Goal: Information Seeking & Learning: Learn about a topic

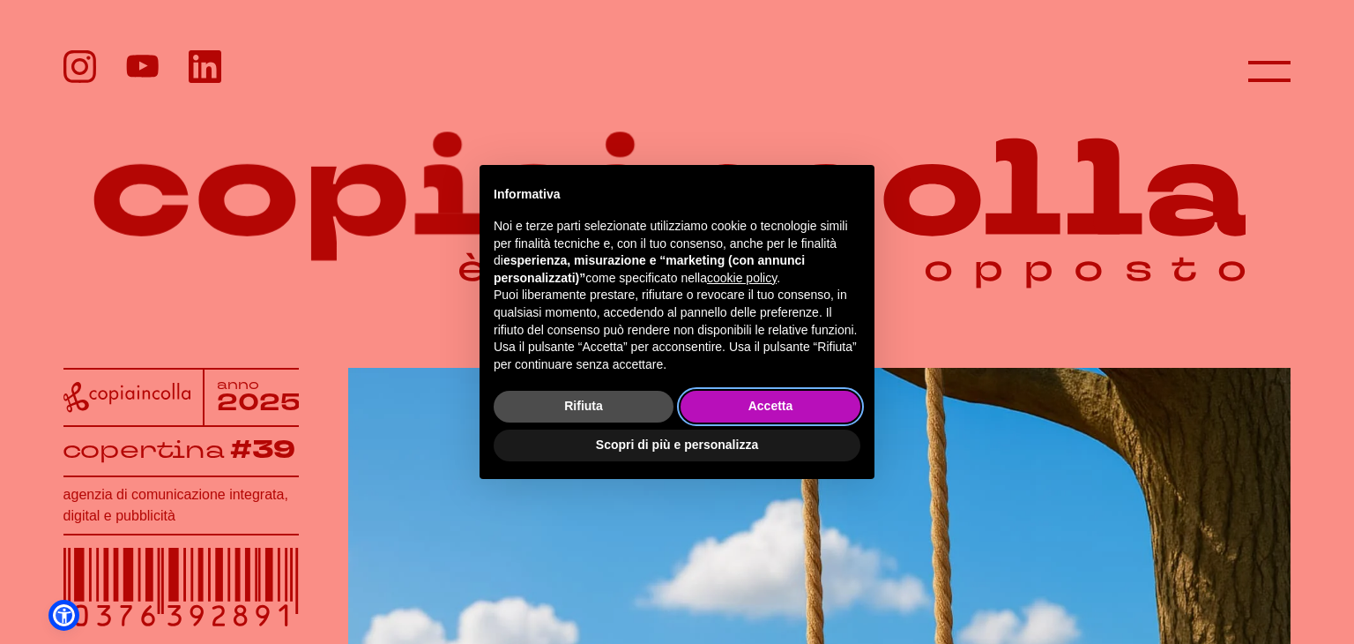
click at [727, 397] on button "Accetta" at bounding box center [771, 407] width 180 height 32
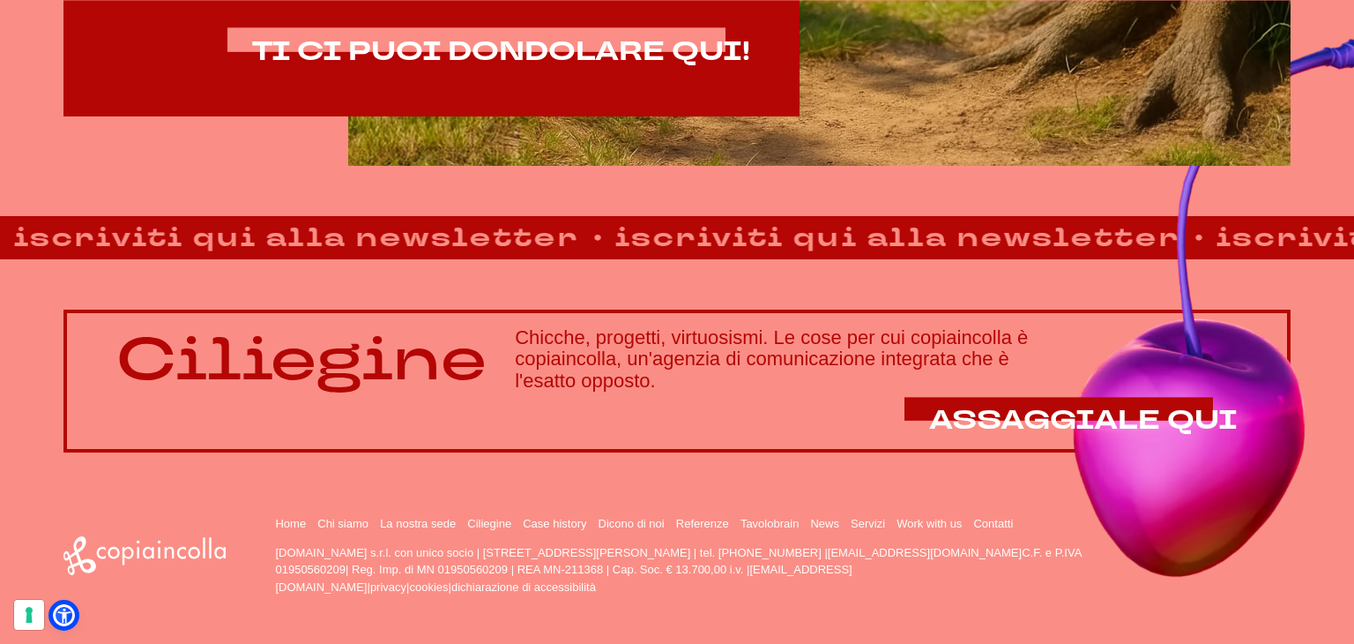
scroll to position [1259, 0]
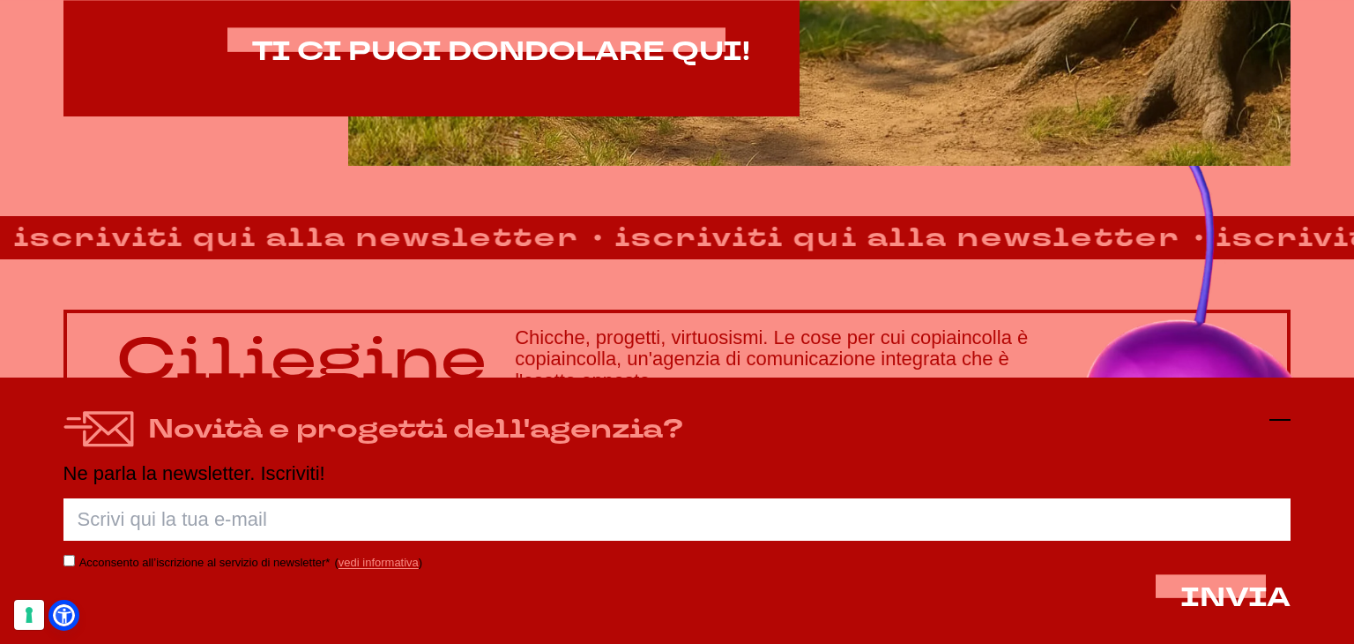
click at [1286, 413] on icon at bounding box center [1280, 419] width 21 height 21
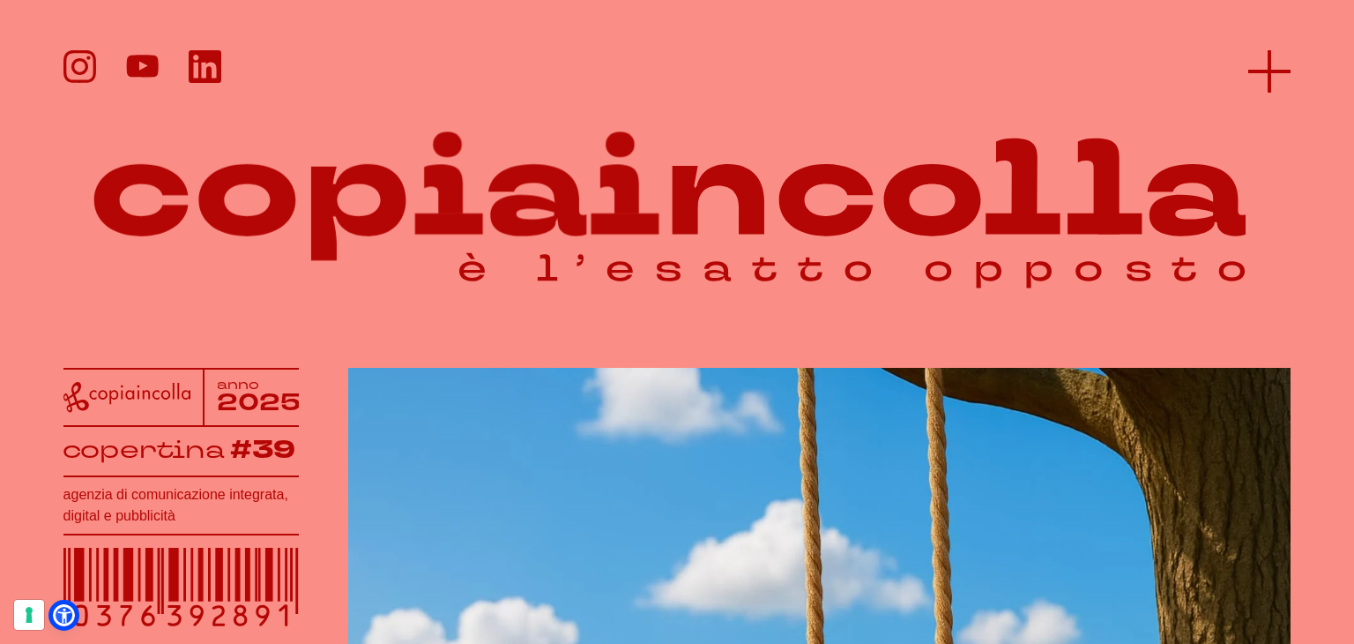
scroll to position [0, 0]
click at [1277, 74] on icon at bounding box center [1269, 71] width 42 height 42
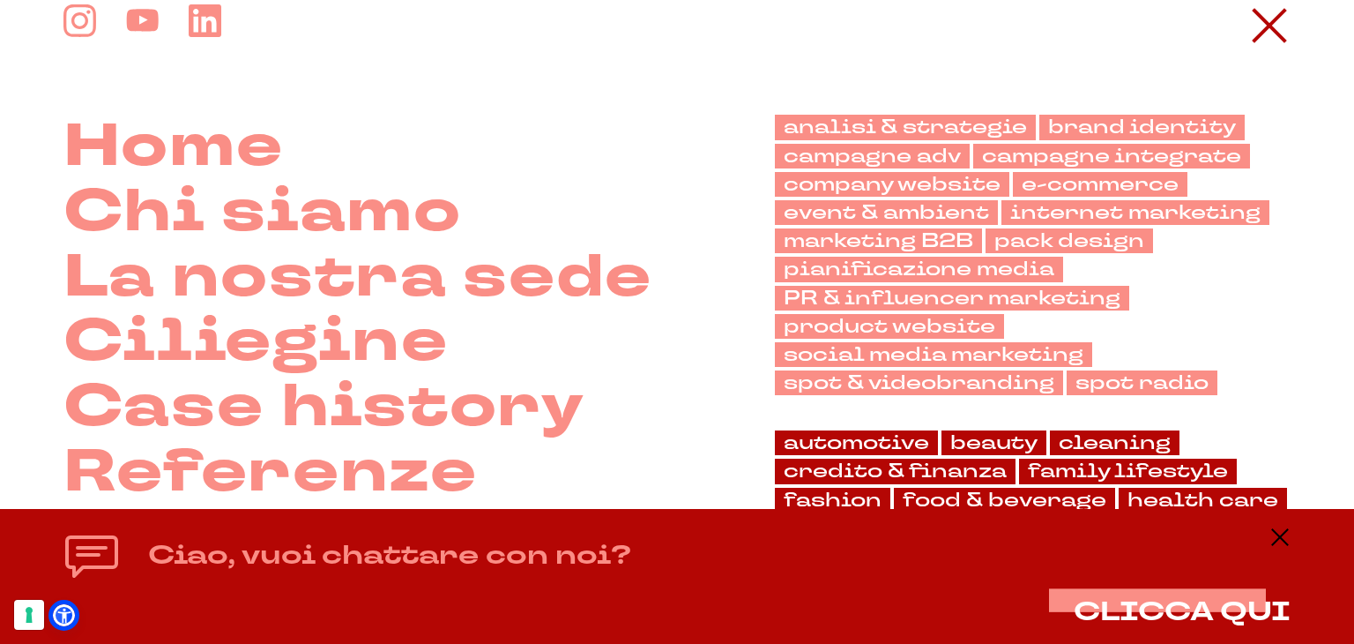
scroll to position [44, 0]
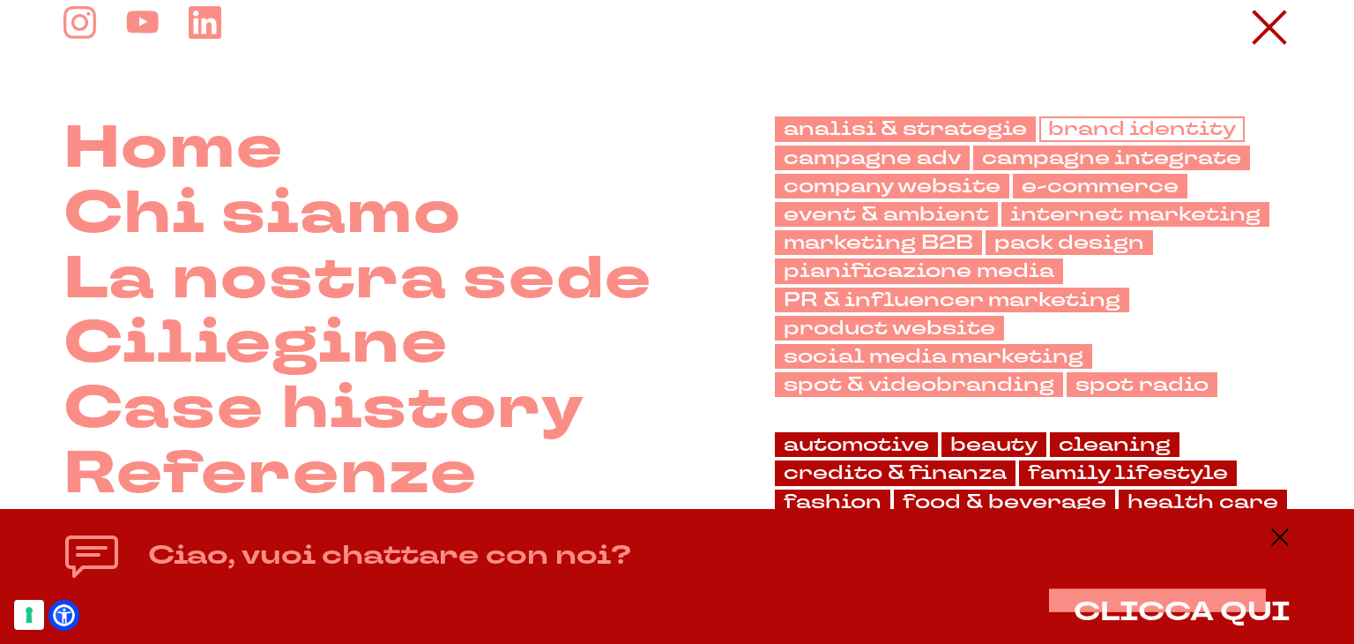
click at [1083, 121] on link "brand identity" at bounding box center [1141, 128] width 205 height 25
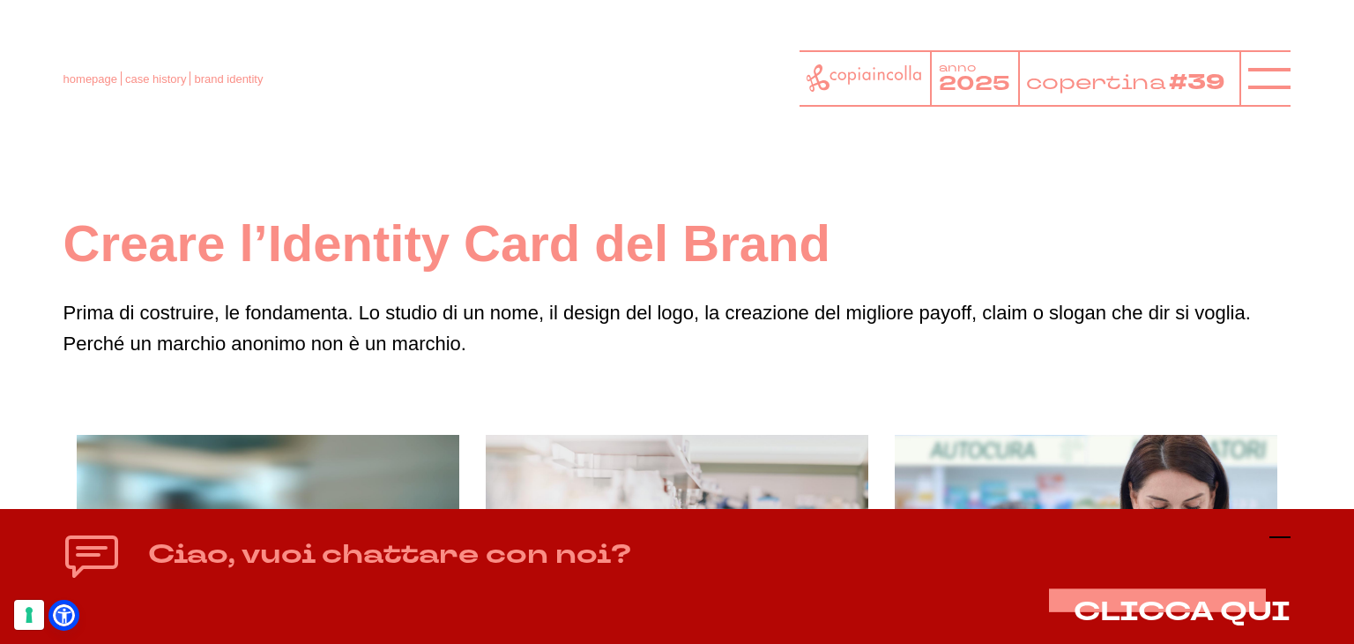
click at [1284, 533] on icon at bounding box center [1280, 536] width 21 height 21
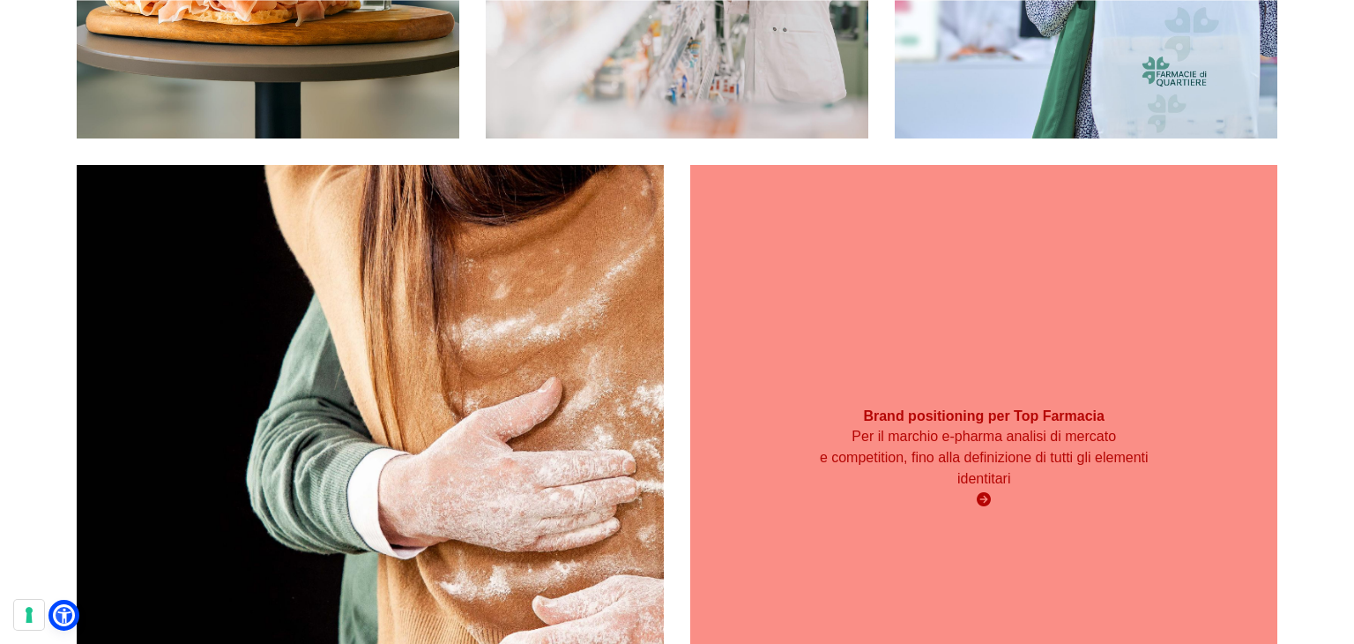
scroll to position [681, 0]
click at [1001, 499] on div "Per il marchio e-pharma analisi di mercato e competition, fino alla definizione…" at bounding box center [984, 467] width 353 height 85
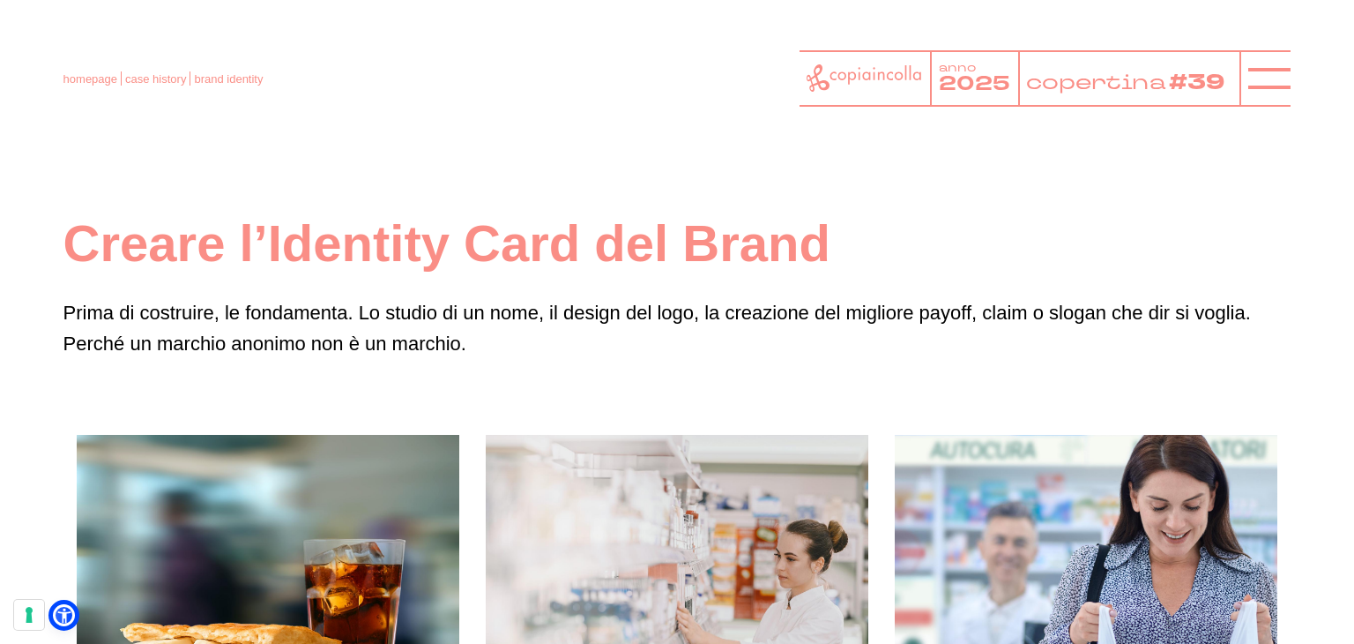
scroll to position [0, 0]
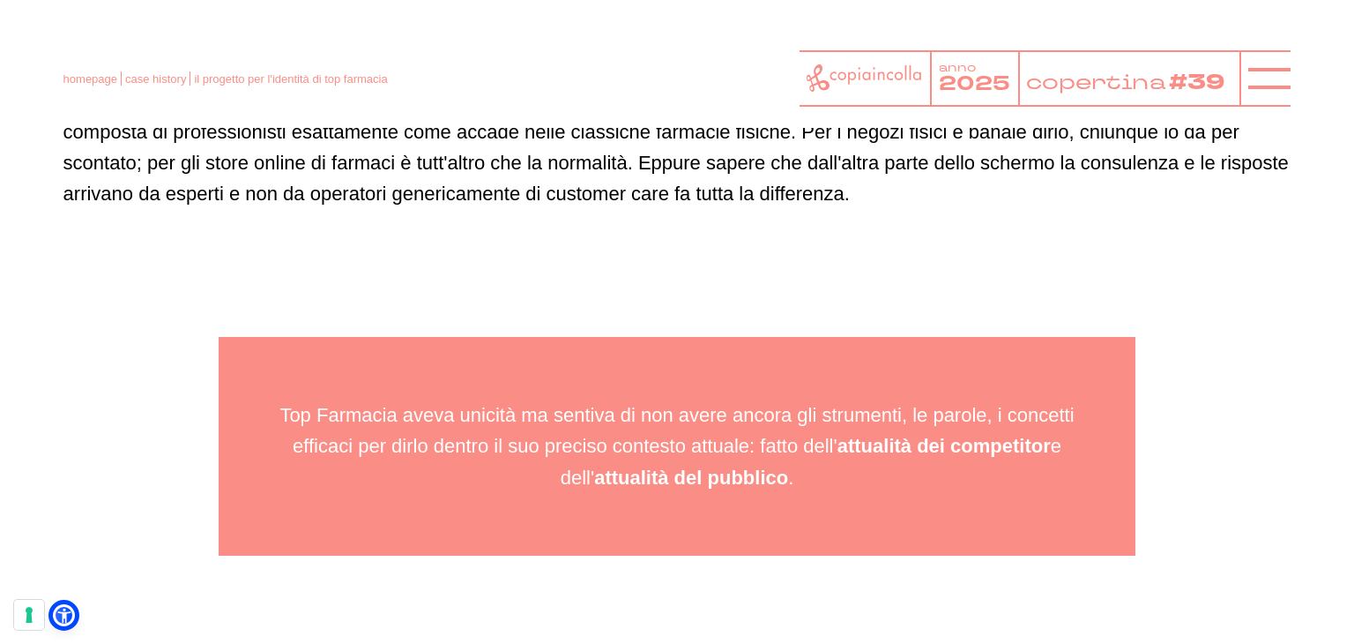
scroll to position [2245, 0]
